Goal: Navigation & Orientation: Find specific page/section

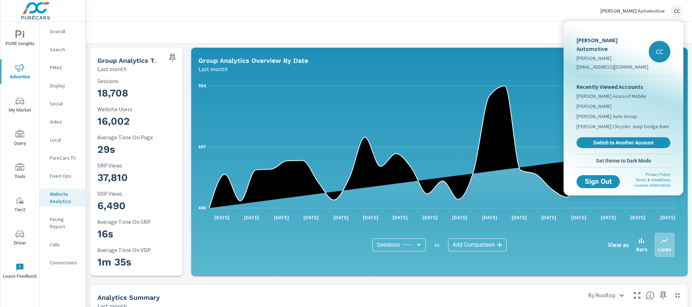
scroll to position [1040, 0]
click at [595, 103] on span "[PERSON_NAME]" at bounding box center [594, 106] width 35 height 7
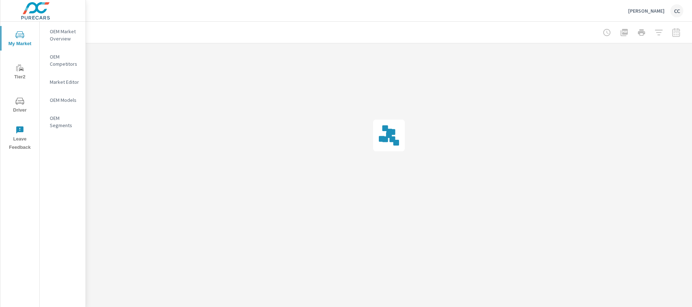
scroll to position [1040, 0]
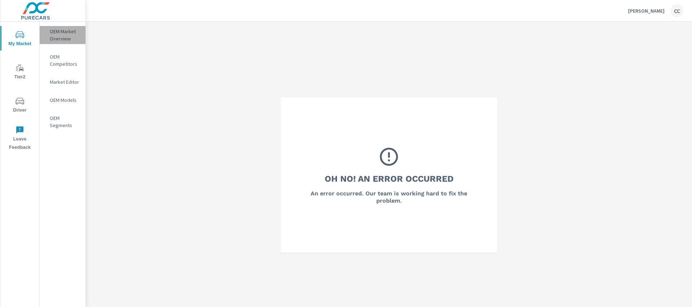
click at [56, 40] on p "OEM Market Overview" at bounding box center [65, 35] width 30 height 14
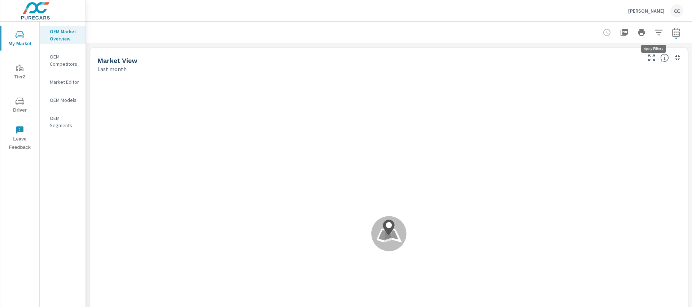
click at [655, 33] on icon "button" at bounding box center [659, 32] width 9 height 9
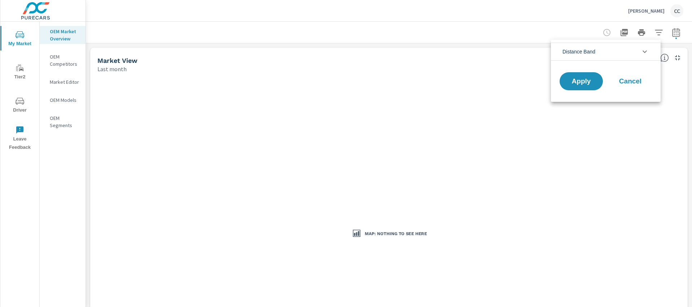
click at [635, 54] on li "Distance Band" at bounding box center [606, 52] width 110 height 18
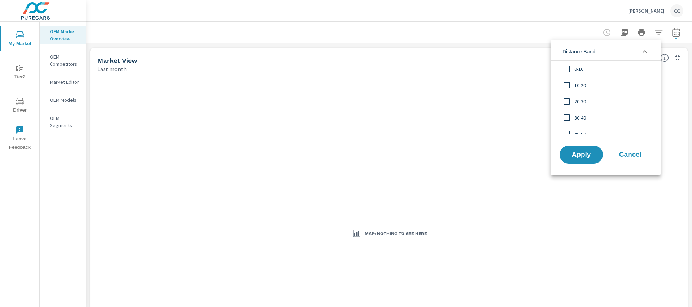
click at [568, 69] on input "filter options" at bounding box center [567, 68] width 15 height 15
click at [569, 87] on input "filter options" at bounding box center [567, 85] width 15 height 15
click at [569, 99] on input "filter options" at bounding box center [567, 101] width 15 height 15
click at [567, 120] on input "filter options" at bounding box center [567, 117] width 15 height 15
click at [580, 151] on span "Apply" at bounding box center [582, 154] width 30 height 7
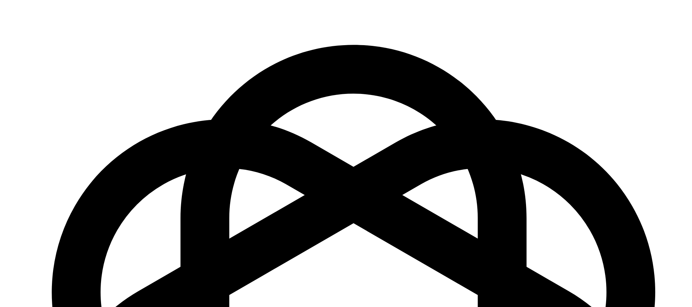
scroll to position [1040, 0]
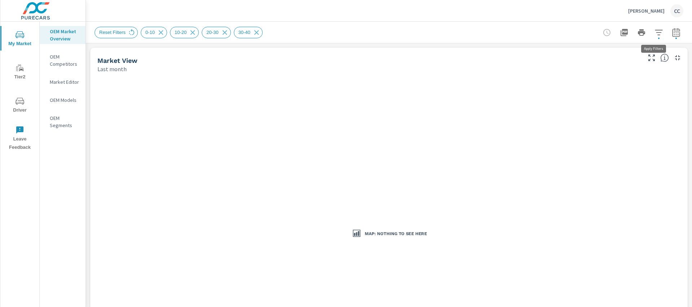
click at [655, 34] on icon "button" at bounding box center [659, 32] width 8 height 5
click at [598, 52] on span "Distance Band" at bounding box center [581, 51] width 36 height 17
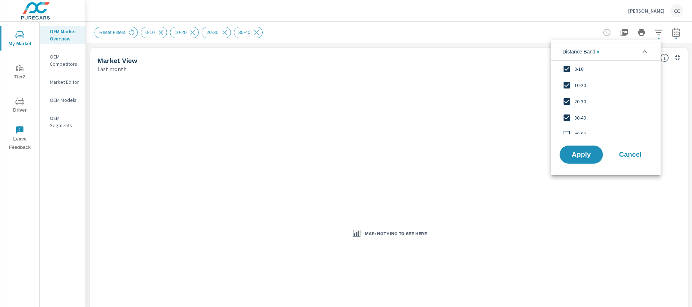
scroll to position [0, 0]
click at [634, 158] on span "Cancel" at bounding box center [630, 154] width 29 height 6
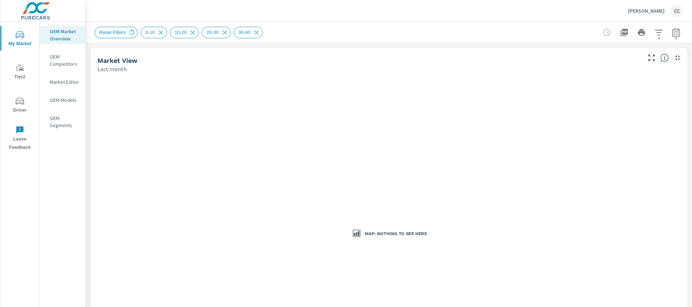
click at [127, 31] on span "Reset Filters" at bounding box center [112, 32] width 35 height 5
click at [134, 33] on icon at bounding box center [132, 33] width 8 height 8
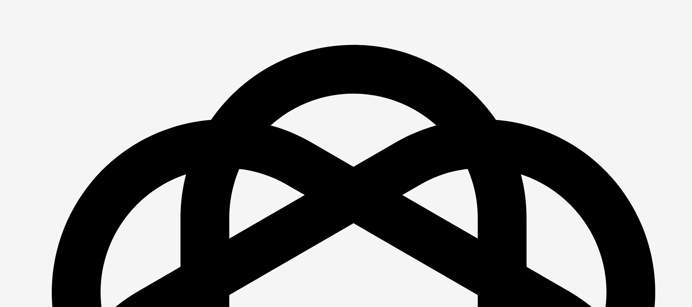
scroll to position [1040, 0]
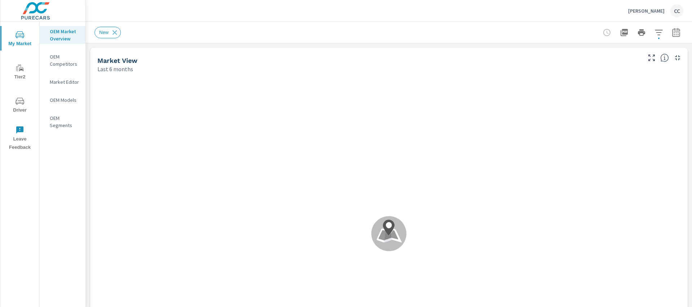
scroll to position [0, 0]
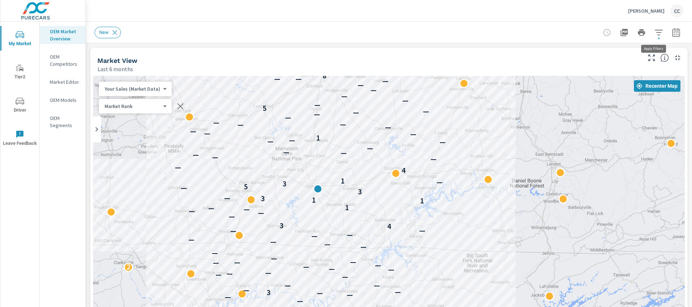
click at [656, 32] on icon "button" at bounding box center [659, 32] width 8 height 5
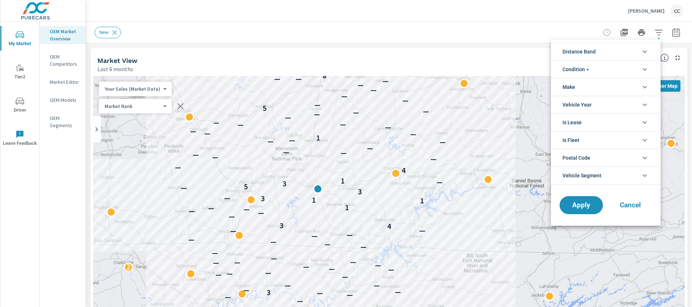
click at [606, 55] on li "Distance Band" at bounding box center [606, 52] width 110 height 18
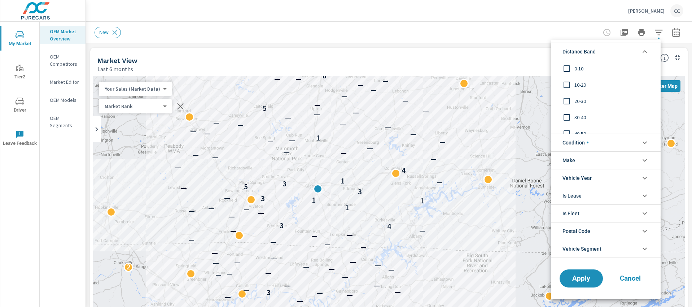
click at [585, 73] on div "0-10" at bounding box center [605, 68] width 108 height 16
click at [580, 83] on span "10-20" at bounding box center [614, 85] width 79 height 9
click at [579, 99] on span "20-30" at bounding box center [614, 101] width 79 height 9
click at [577, 112] on div "30-40" at bounding box center [605, 117] width 108 height 16
click at [578, 143] on span "Condition" at bounding box center [576, 142] width 26 height 17
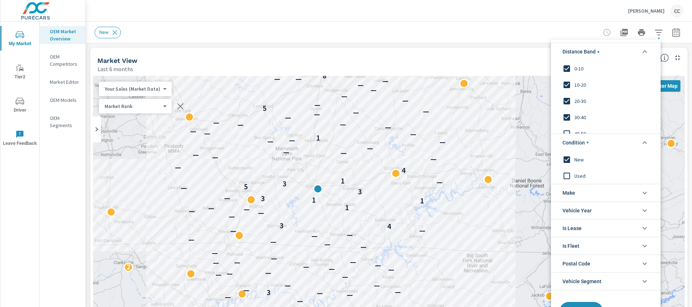
scroll to position [10, 0]
drag, startPoint x: 690, startPoint y: 72, endPoint x: 689, endPoint y: 97, distance: 25.3
click at [689, 97] on div at bounding box center [346, 153] width 692 height 307
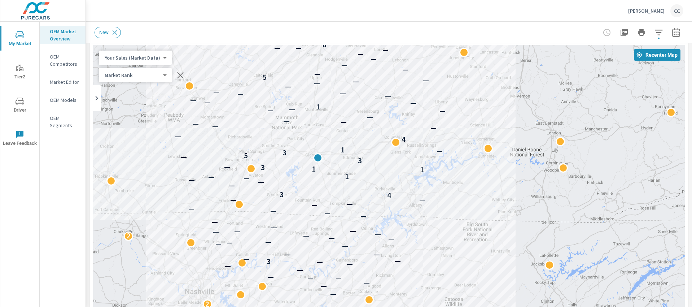
scroll to position [0, 0]
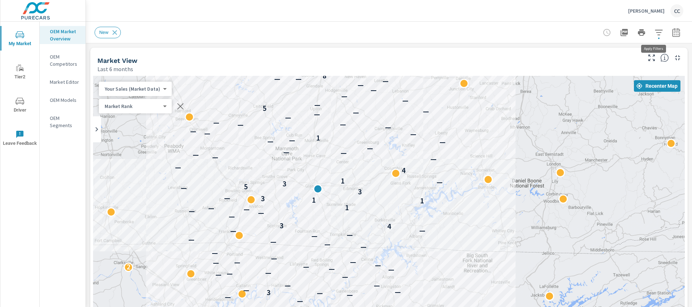
click at [655, 31] on icon "button" at bounding box center [659, 32] width 9 height 9
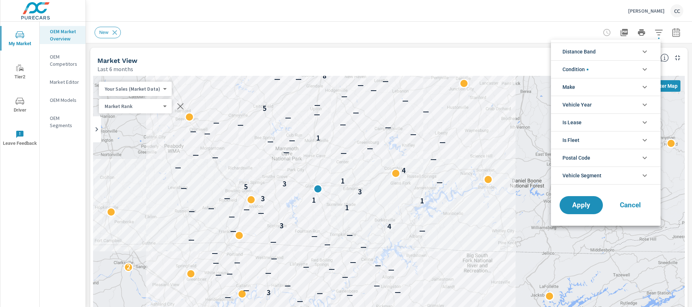
click at [579, 55] on span "Distance Band" at bounding box center [579, 51] width 33 height 17
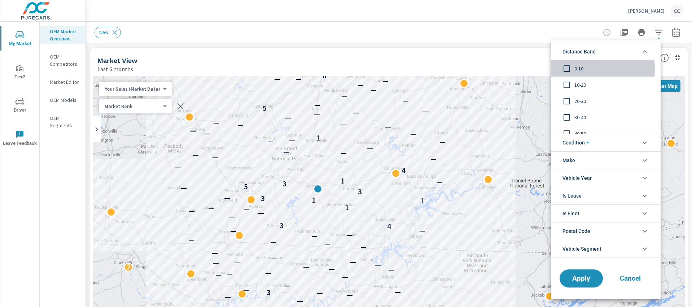
click at [575, 70] on span "0-10" at bounding box center [614, 68] width 79 height 9
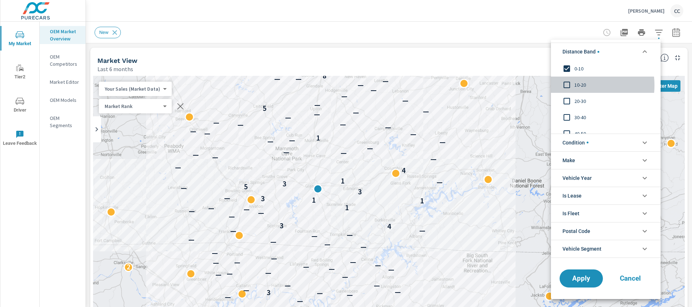
click at [574, 85] on input "filter options" at bounding box center [567, 84] width 15 height 15
click at [576, 99] on span "20-30" at bounding box center [614, 101] width 79 height 9
click at [574, 117] on input "filter options" at bounding box center [567, 117] width 15 height 15
click at [588, 142] on span "filter options" at bounding box center [588, 143] width 2 height 2
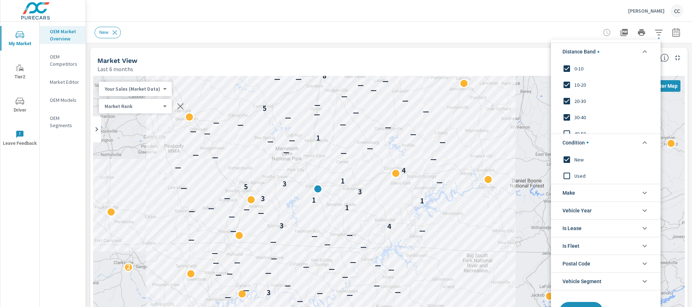
click at [588, 142] on span "filter options" at bounding box center [588, 143] width 2 height 2
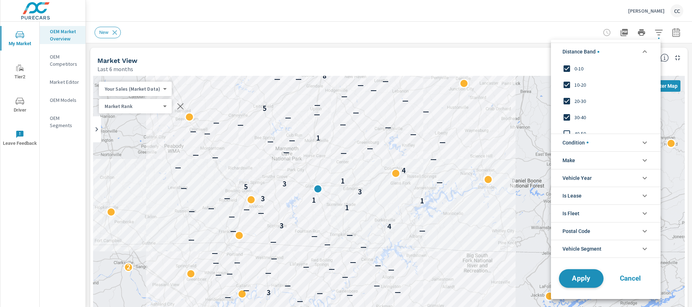
click at [582, 273] on button "Apply" at bounding box center [581, 278] width 45 height 19
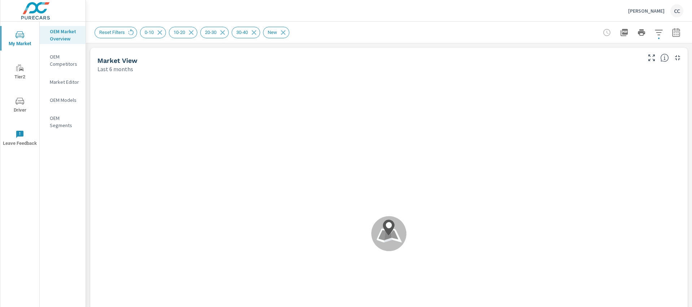
scroll to position [0, 0]
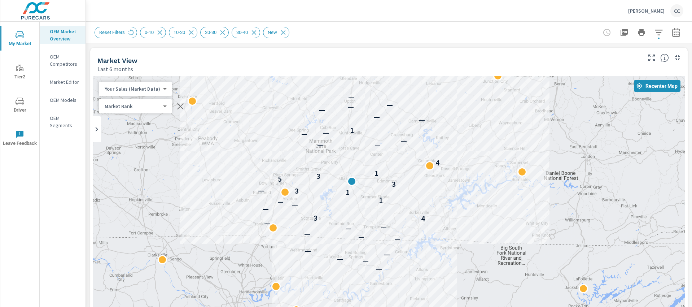
drag, startPoint x: 431, startPoint y: 223, endPoint x: 466, endPoint y: 216, distance: 35.8
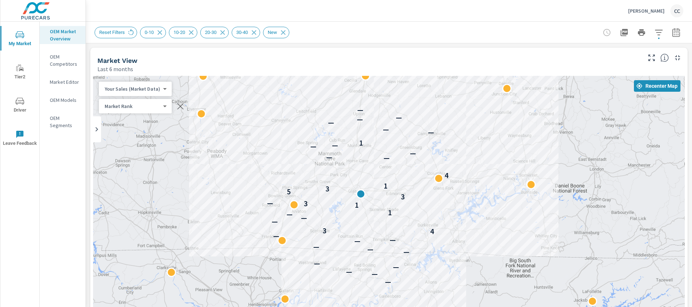
drag, startPoint x: 468, startPoint y: 217, endPoint x: 477, endPoint y: 230, distance: 16.6
click at [477, 230] on div "2 — — — — — — — — — — — 4 3 — — — 1 1 3 — 3 5 3 1 4 — — — — — 1 — — — — — — 2" at bounding box center [389, 222] width 592 height 293
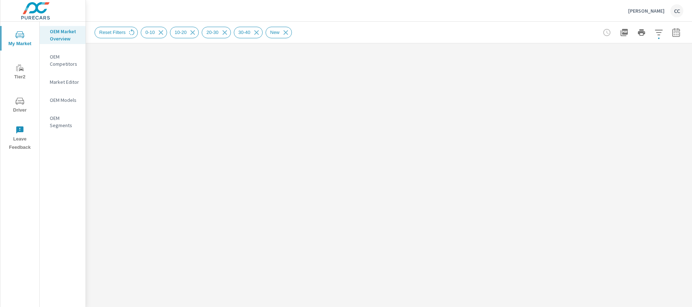
scroll to position [1040, 0]
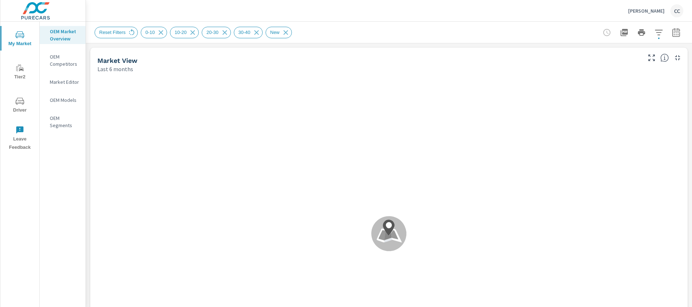
scroll to position [0, 0]
click at [639, 9] on p "Gillie Hyde Ford" at bounding box center [647, 11] width 36 height 6
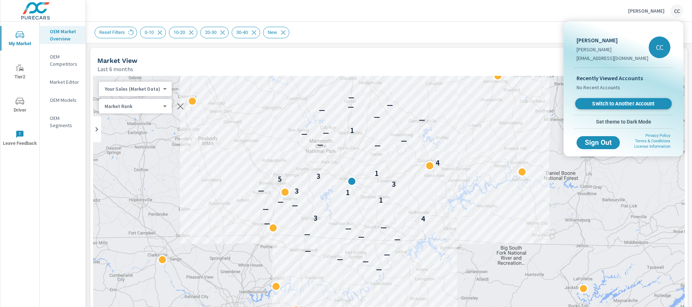
click at [627, 101] on span "Switch to Another Account" at bounding box center [623, 103] width 88 height 7
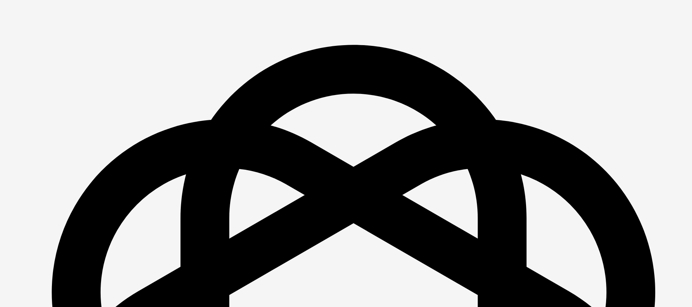
scroll to position [1040, 0]
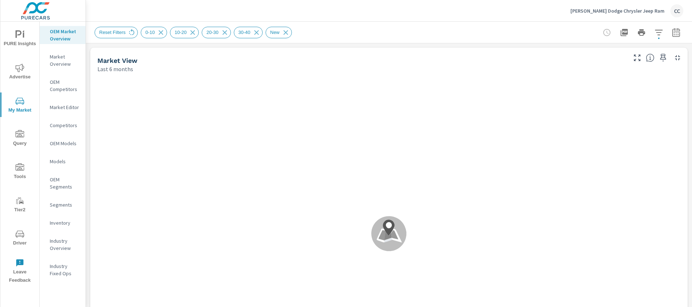
scroll to position [0, 0]
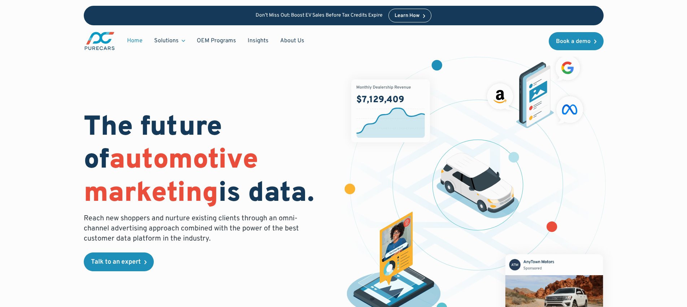
scroll to position [1048, 0]
